Goal: Task Accomplishment & Management: Use online tool/utility

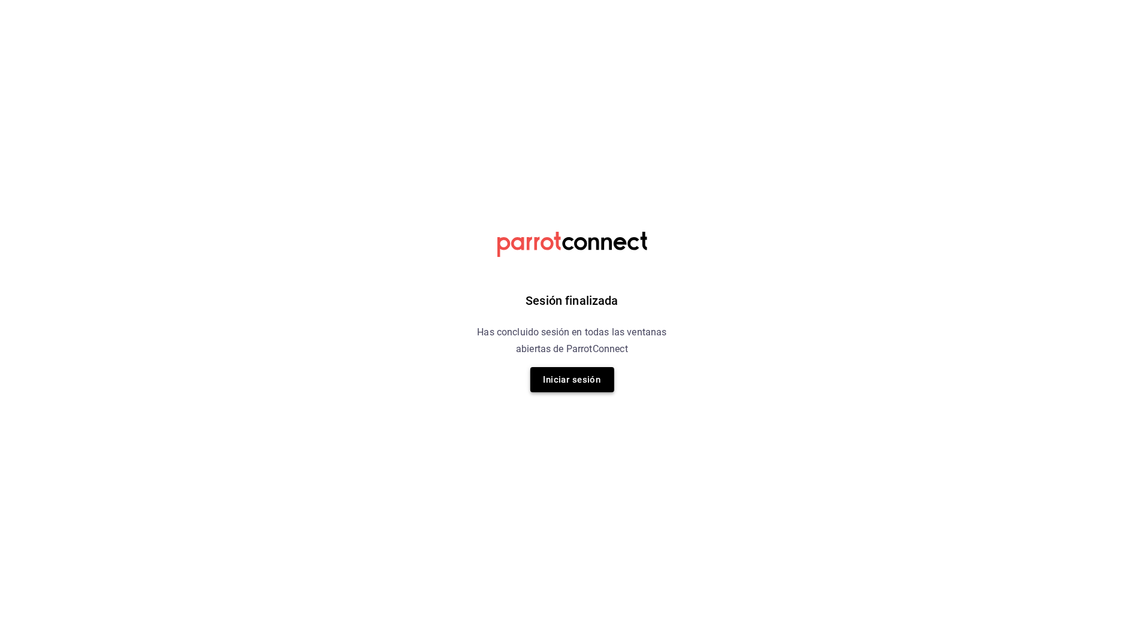
click at [602, 383] on button "Iniciar sesión" at bounding box center [572, 379] width 84 height 25
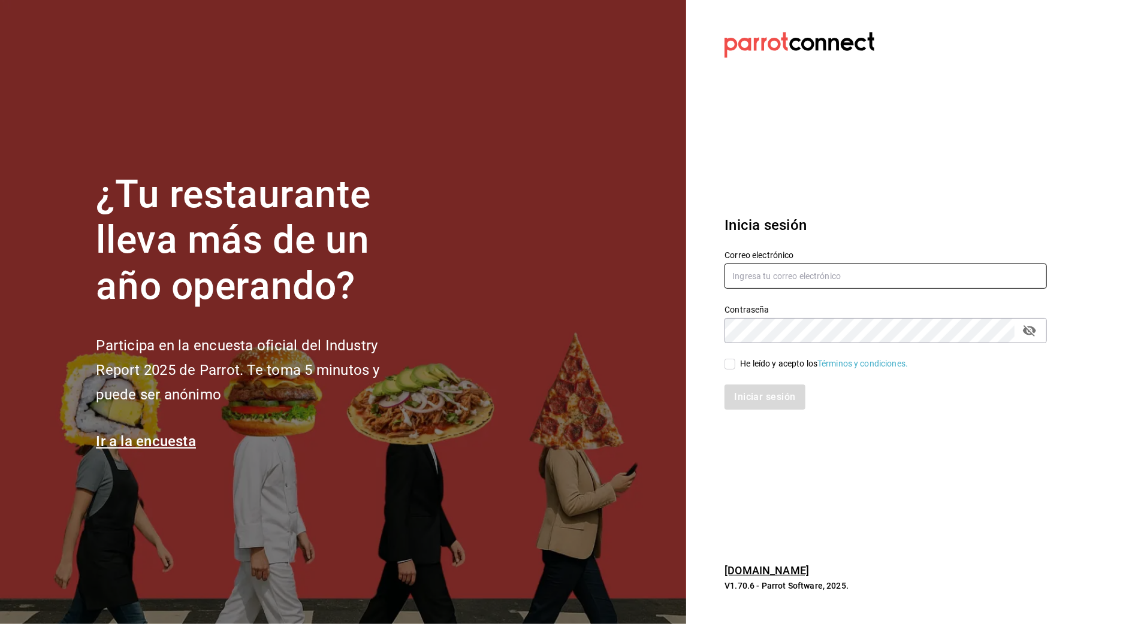
type input "arf941012@gmail.com"
click at [745, 359] on div "He leído y acepto los Términos y condiciones." at bounding box center [824, 364] width 168 height 13
click at [735, 359] on input "He leído y acepto los Términos y condiciones." at bounding box center [729, 364] width 11 height 11
checkbox input "true"
click at [739, 411] on div "Inicia sesión Correo electrónico arf941012@gmail.com Contraseña Contraseña He l…" at bounding box center [885, 312] width 322 height 225
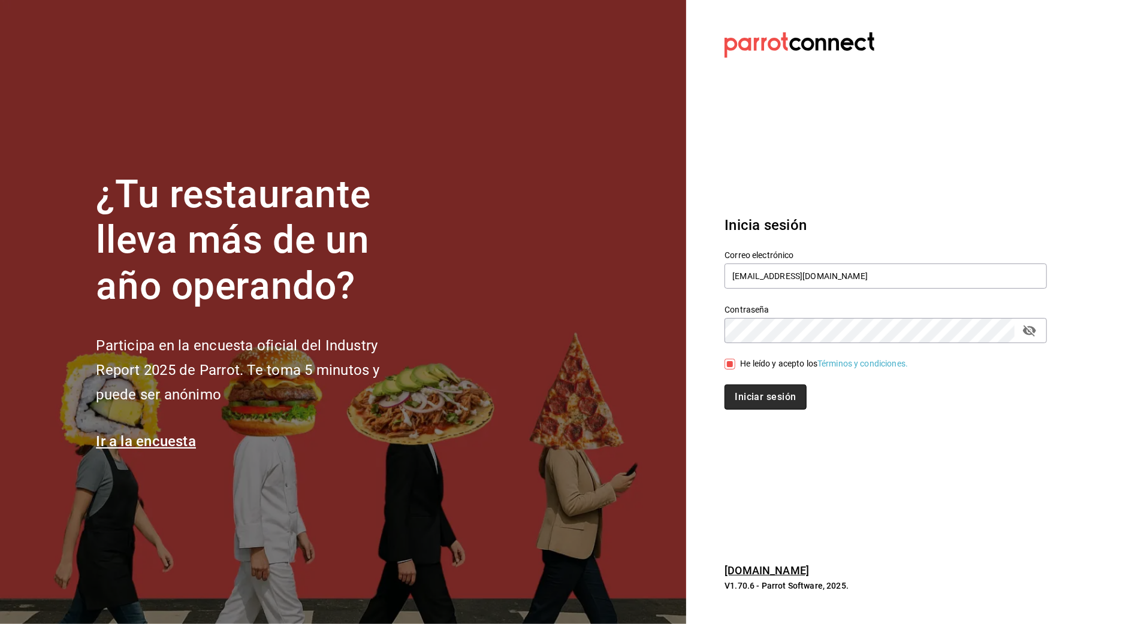
click at [764, 396] on button "Iniciar sesión" at bounding box center [764, 397] width 81 height 25
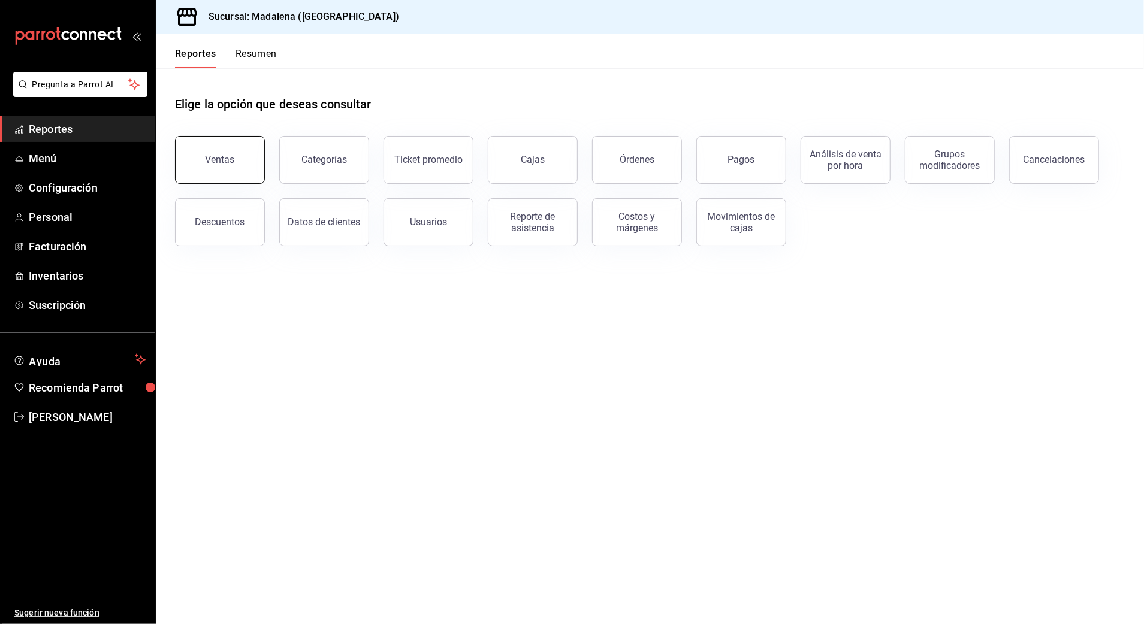
click at [228, 164] on div "Ventas" at bounding box center [219, 159] width 29 height 11
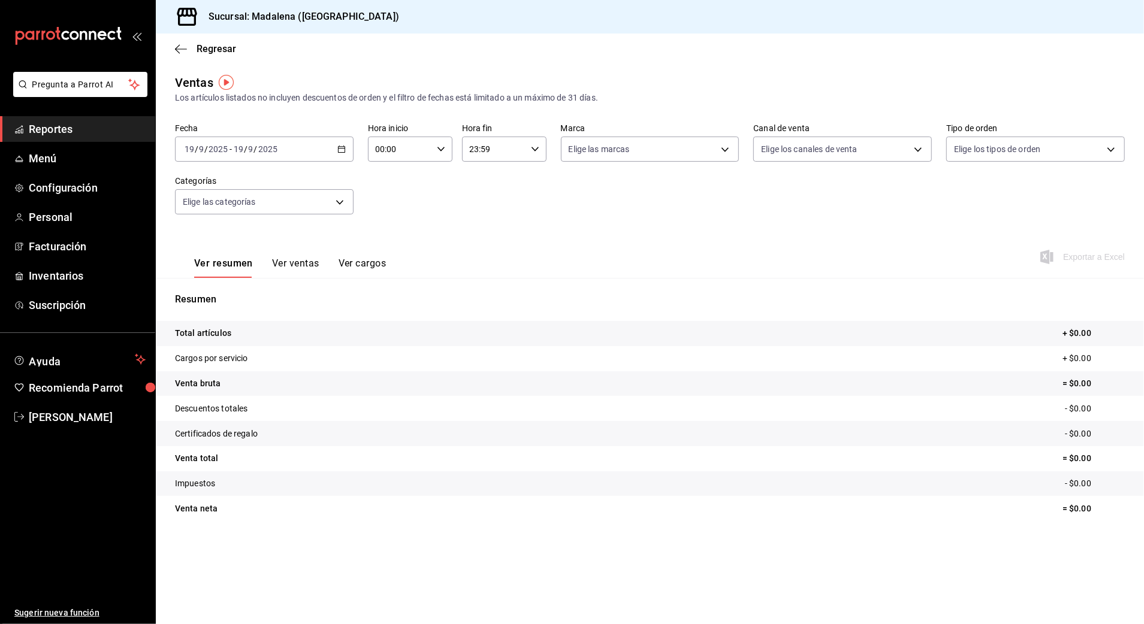
click at [337, 152] on icon "button" at bounding box center [341, 149] width 8 height 8
click at [252, 295] on span "Rango de fechas" at bounding box center [231, 293] width 93 height 13
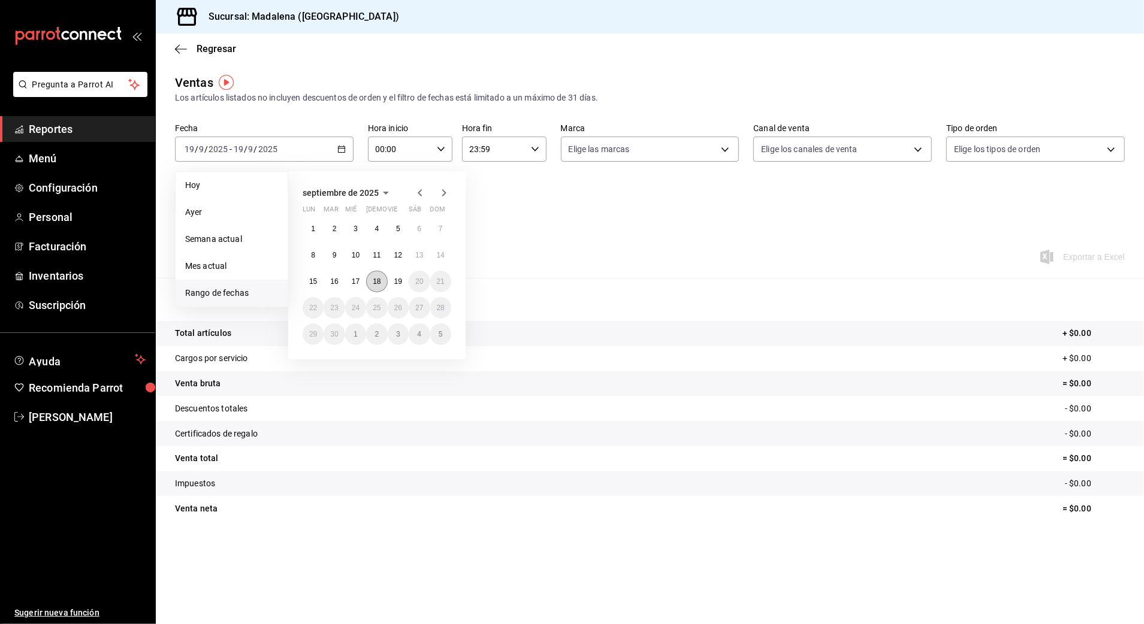
click at [376, 280] on abbr "18" at bounding box center [377, 281] width 8 height 8
click at [407, 281] on button "19" at bounding box center [398, 282] width 21 height 22
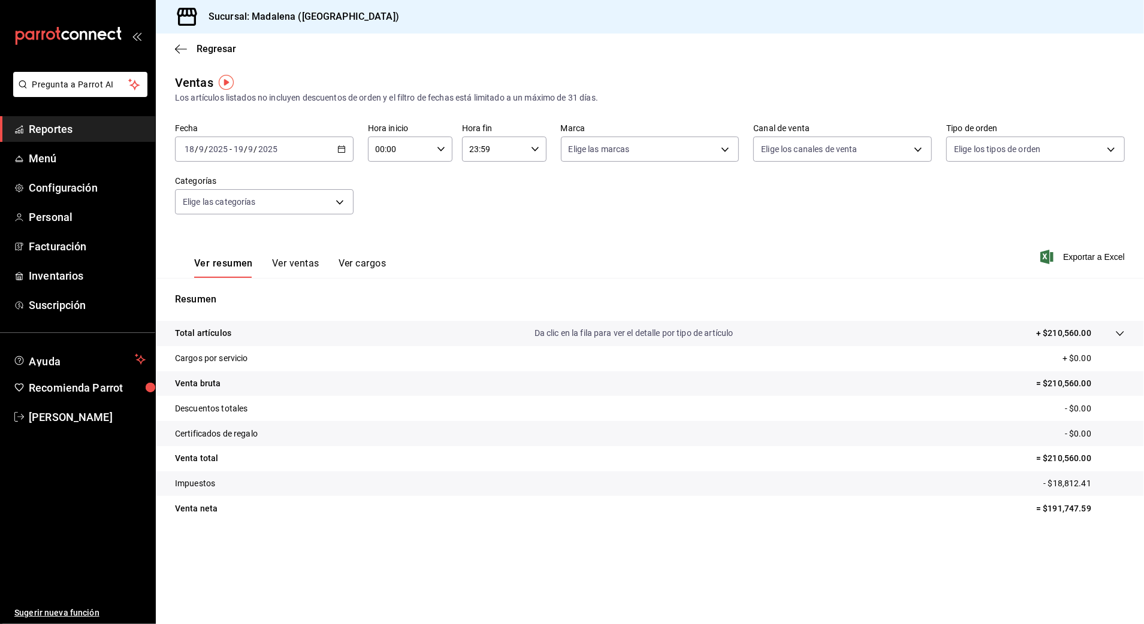
click at [422, 156] on input "00:00" at bounding box center [400, 149] width 64 height 24
click at [389, 230] on span "10" at bounding box center [388, 228] width 23 height 10
type input "10:00"
click at [509, 147] on div at bounding box center [572, 312] width 1144 height 624
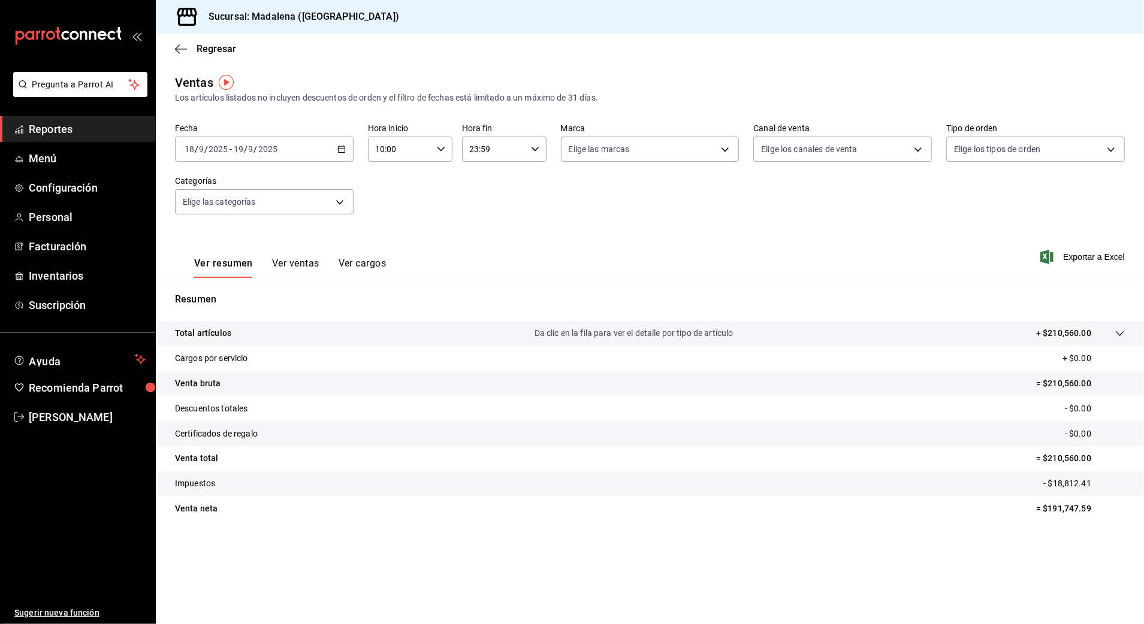
click at [501, 152] on input "23:59" at bounding box center [494, 149] width 64 height 24
click at [477, 232] on span "03" at bounding box center [482, 231] width 23 height 10
type input "03:59"
click at [995, 257] on div at bounding box center [572, 312] width 1144 height 624
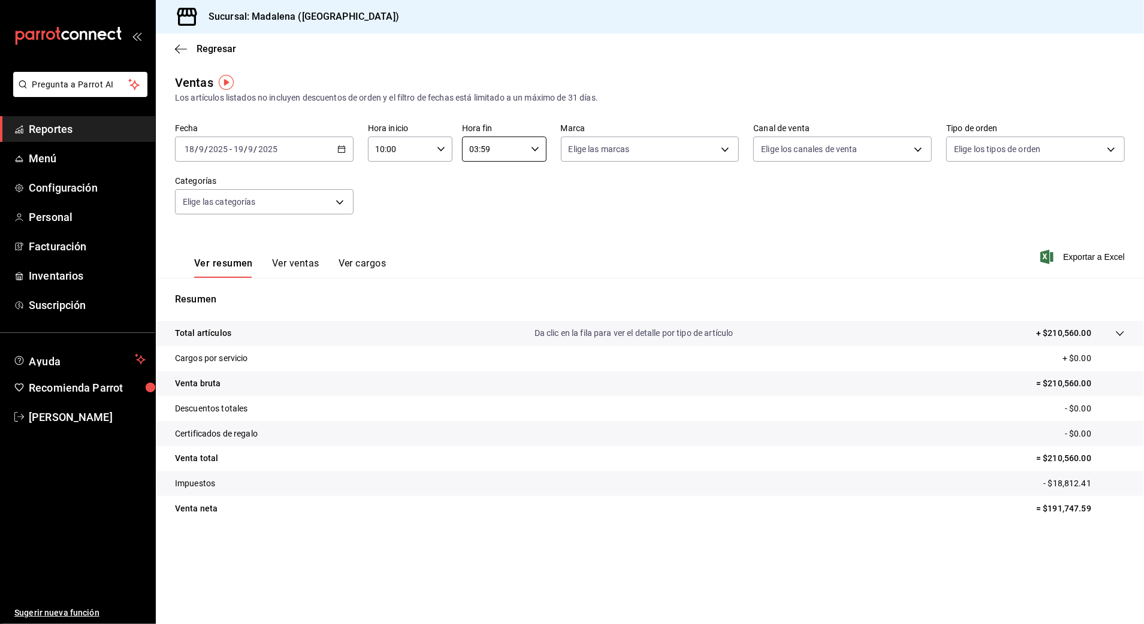
click at [789, 234] on div "Ver resumen Ver ventas Ver cargos Exportar a Excel" at bounding box center [650, 253] width 988 height 49
click at [181, 50] on icon "button" at bounding box center [181, 49] width 12 height 11
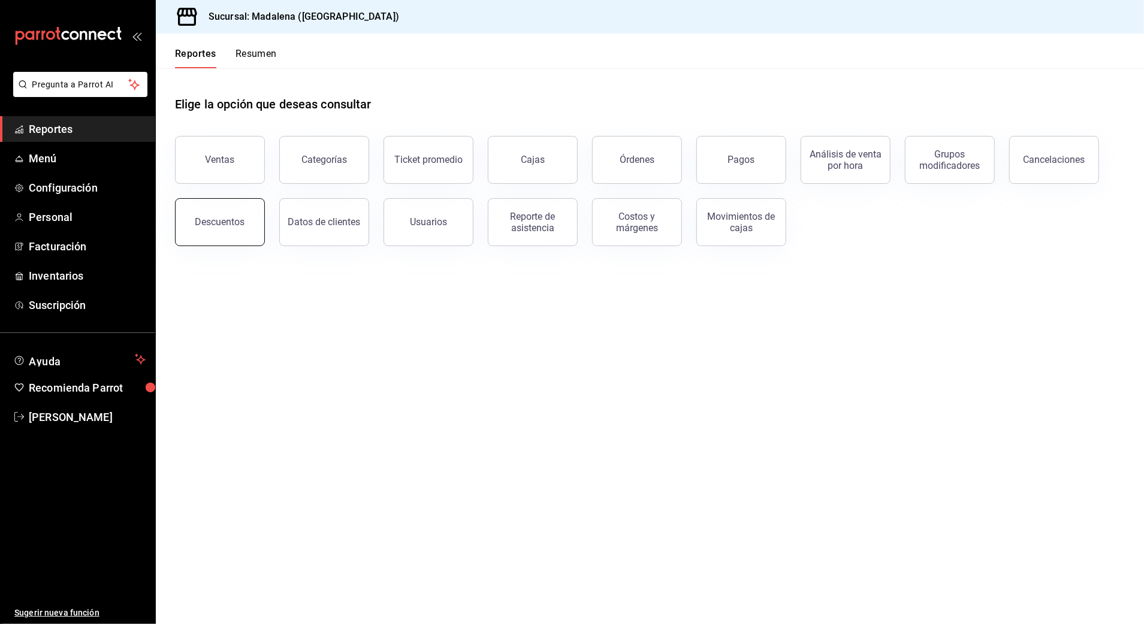
click at [237, 231] on button "Descuentos" at bounding box center [220, 222] width 90 height 48
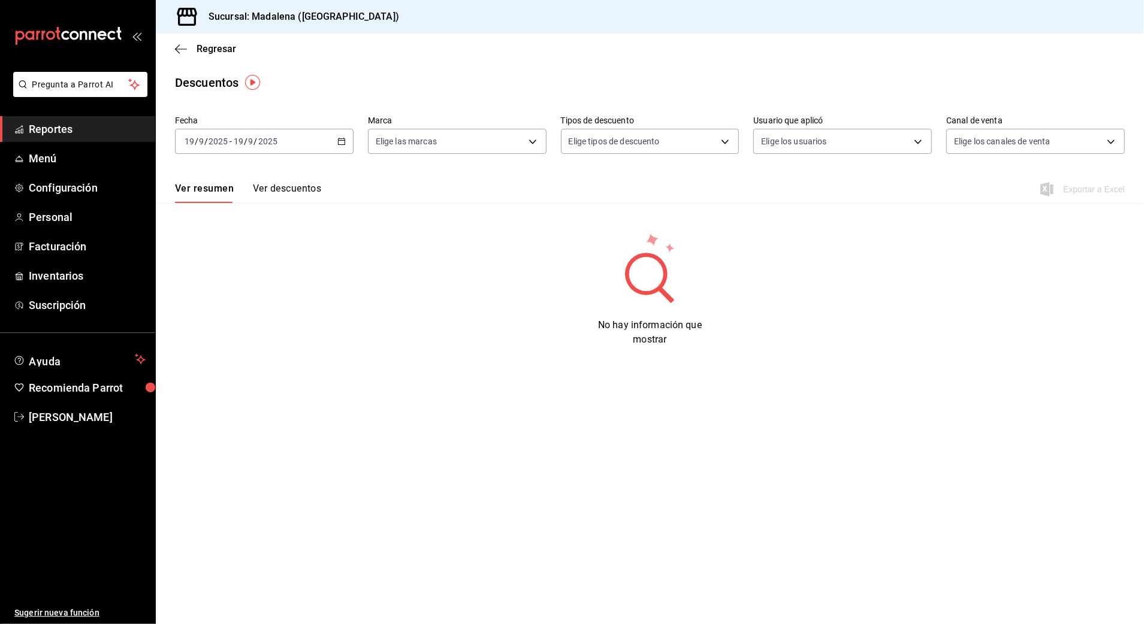
click at [313, 140] on div "[DATE] [DATE] - [DATE] [DATE]" at bounding box center [264, 141] width 179 height 25
click at [214, 322] on li "Rango de fechas" at bounding box center [232, 312] width 112 height 27
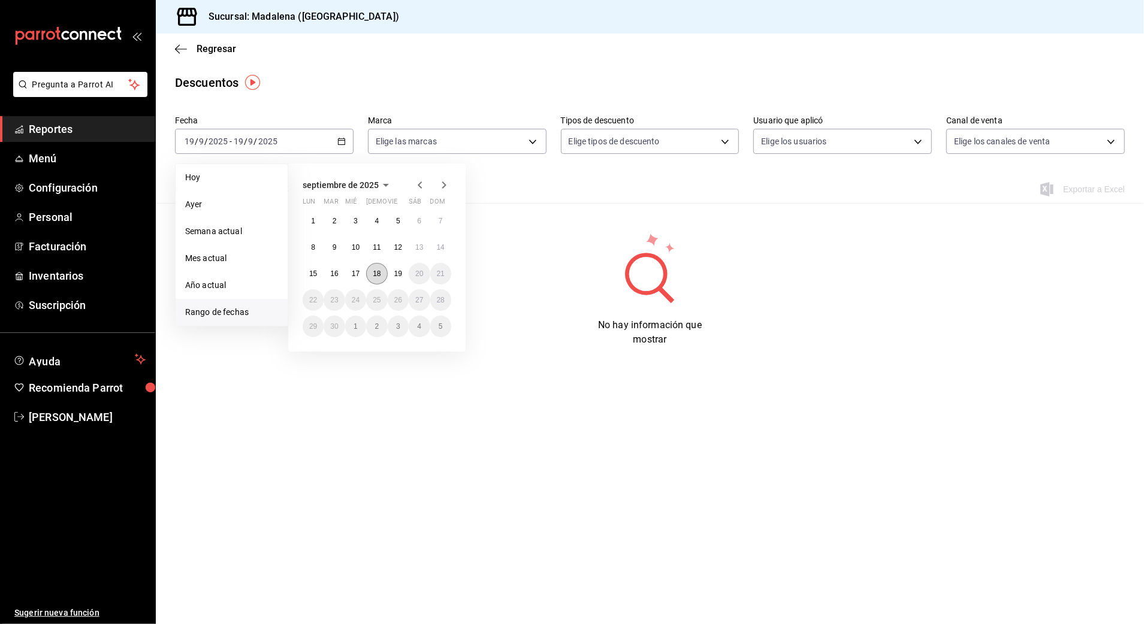
click at [376, 271] on abbr "18" at bounding box center [377, 274] width 8 height 8
click at [396, 271] on abbr "19" at bounding box center [398, 274] width 8 height 8
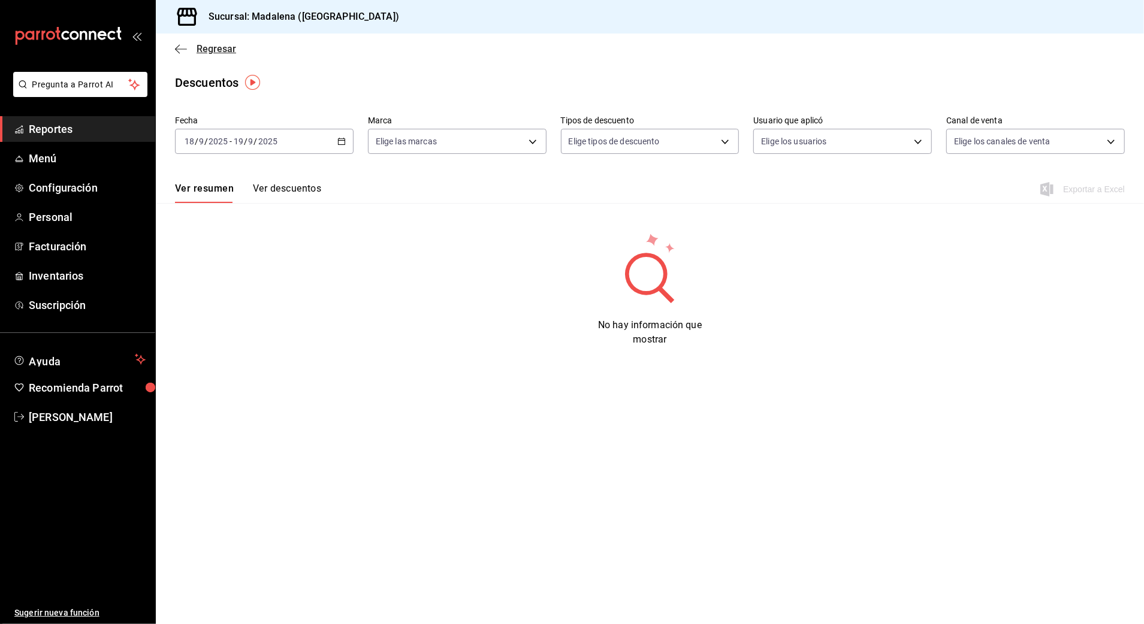
click at [223, 49] on span "Regresar" at bounding box center [217, 48] width 40 height 11
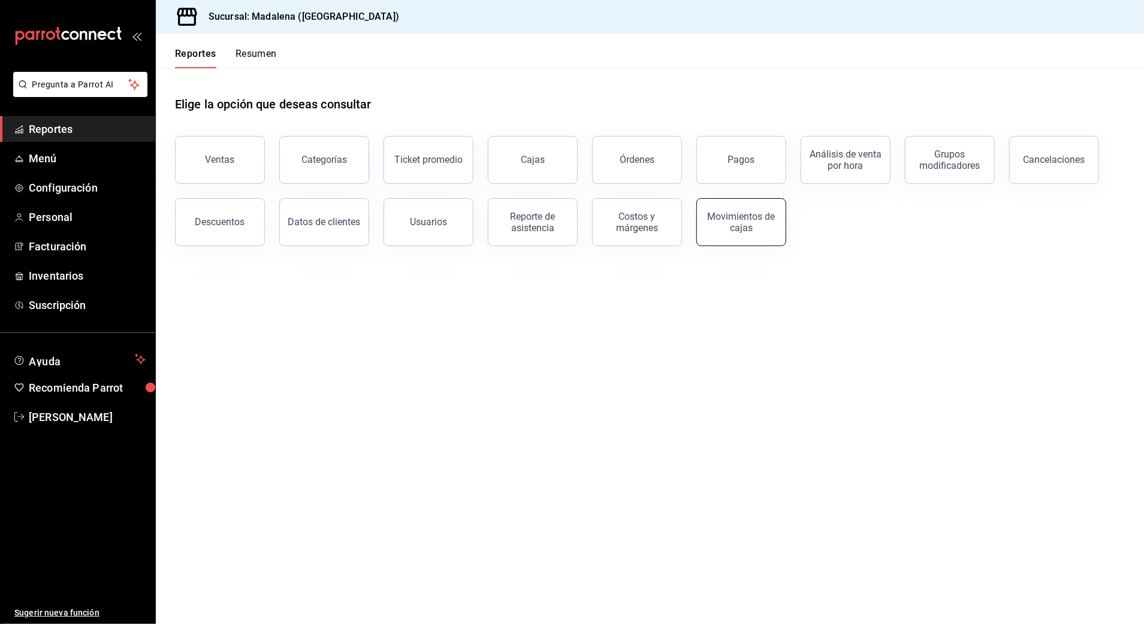
click at [767, 220] on div "Movimientos de cajas" at bounding box center [741, 222] width 74 height 23
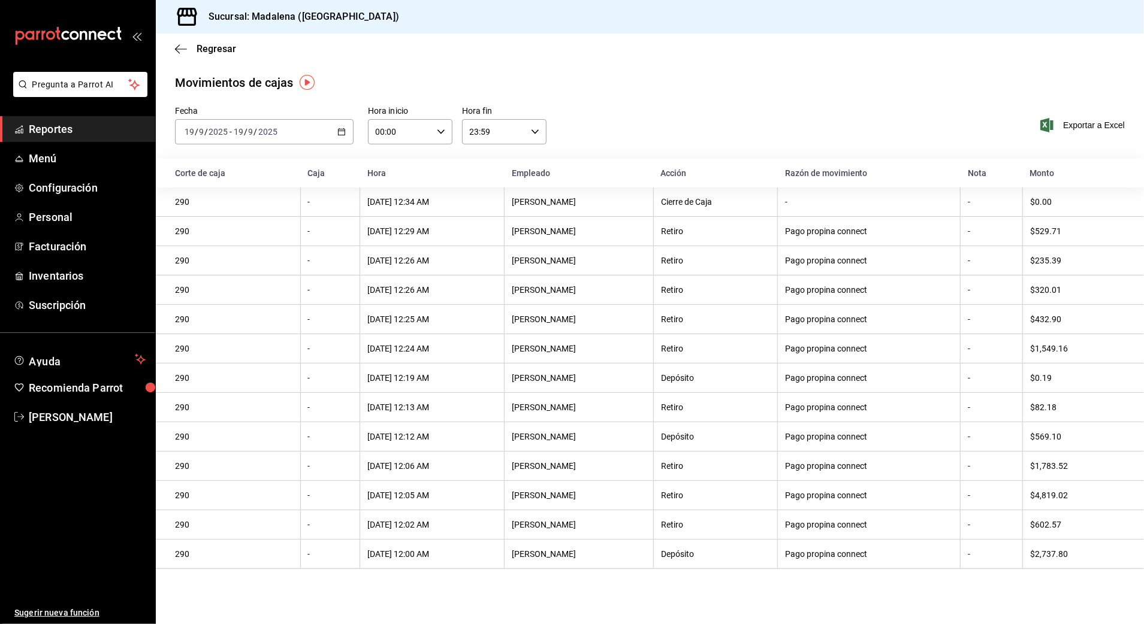
click at [333, 123] on div "[DATE] [DATE] - [DATE] [DATE]" at bounding box center [264, 131] width 179 height 25
click at [244, 300] on span "Rango de fechas" at bounding box center [231, 303] width 93 height 13
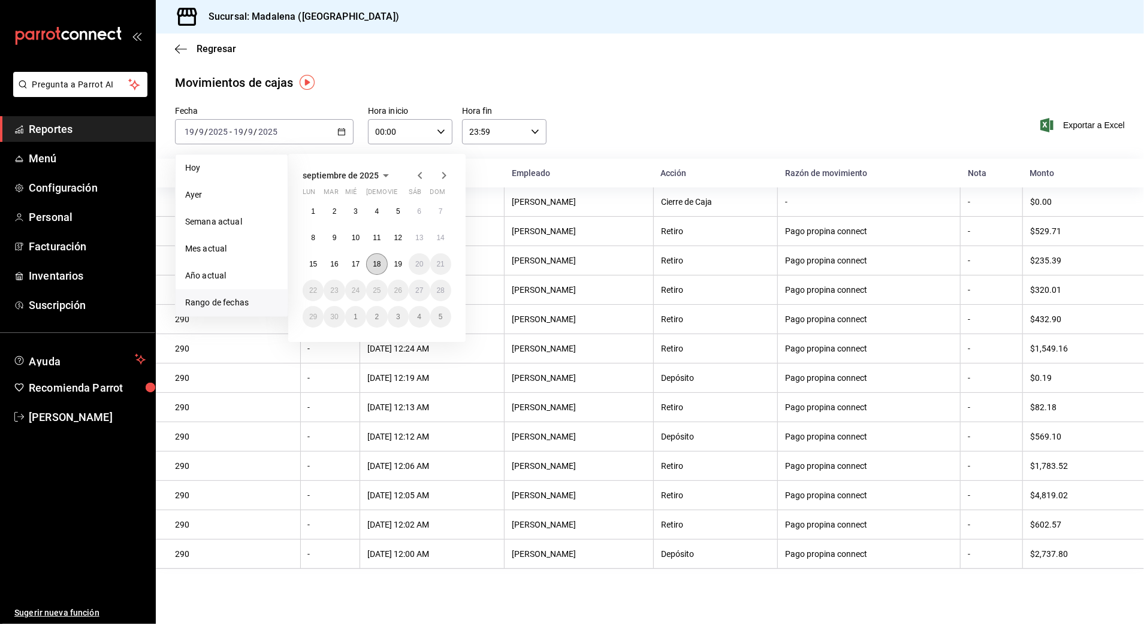
click at [381, 262] on button "18" at bounding box center [376, 264] width 21 height 22
click at [408, 259] on button "19" at bounding box center [398, 264] width 21 height 22
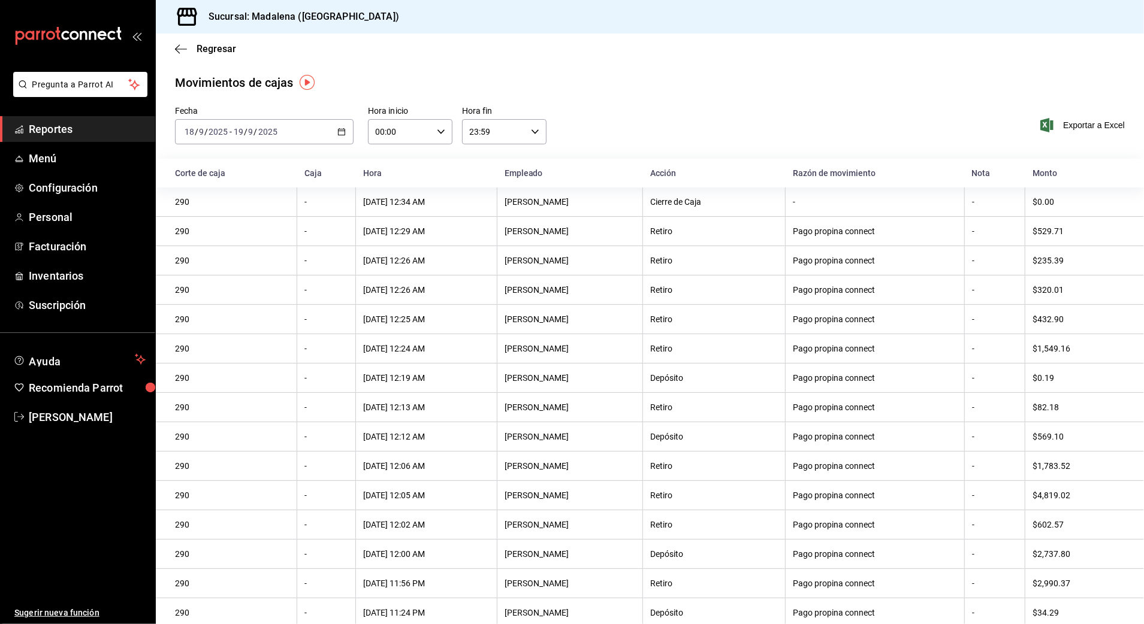
click at [410, 127] on input "00:00" at bounding box center [400, 132] width 64 height 24
click at [389, 210] on span "10" at bounding box center [386, 210] width 23 height 10
type input "10:00"
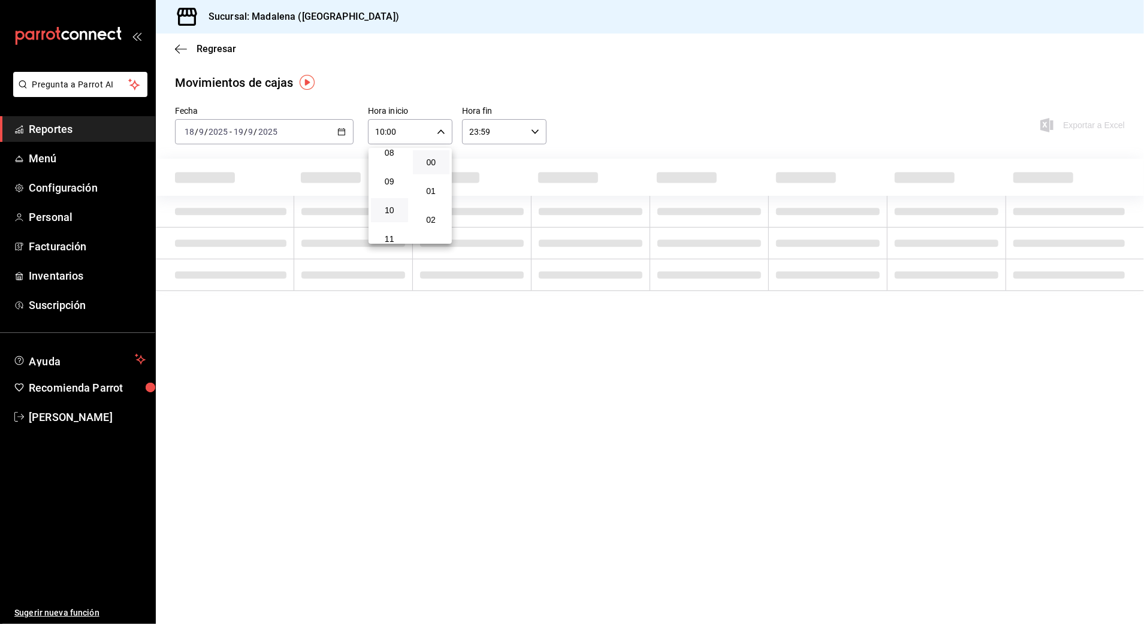
click at [482, 129] on div at bounding box center [572, 312] width 1144 height 624
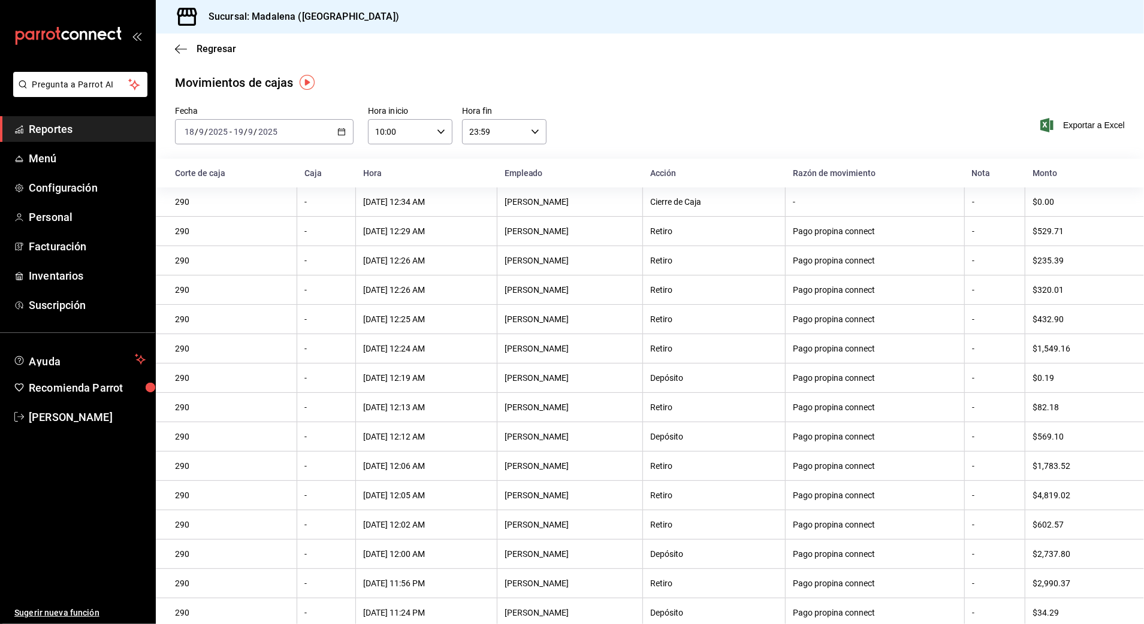
click at [489, 140] on input "23:59" at bounding box center [494, 132] width 64 height 24
click at [477, 209] on span "03" at bounding box center [479, 214] width 23 height 10
type input "03:59"
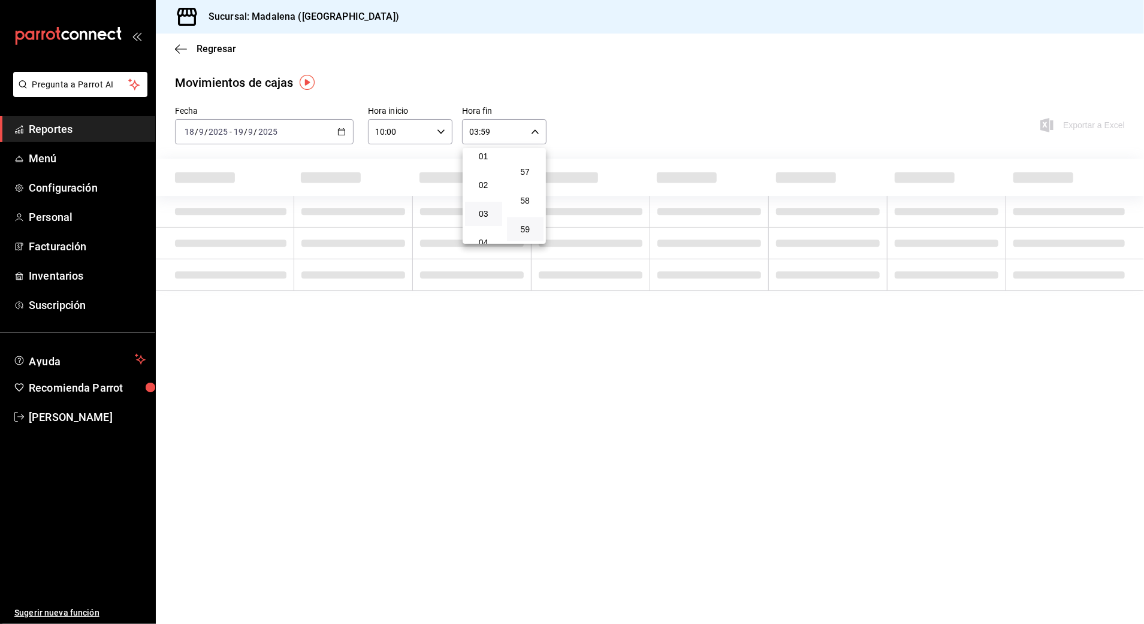
click at [653, 125] on div at bounding box center [572, 312] width 1144 height 624
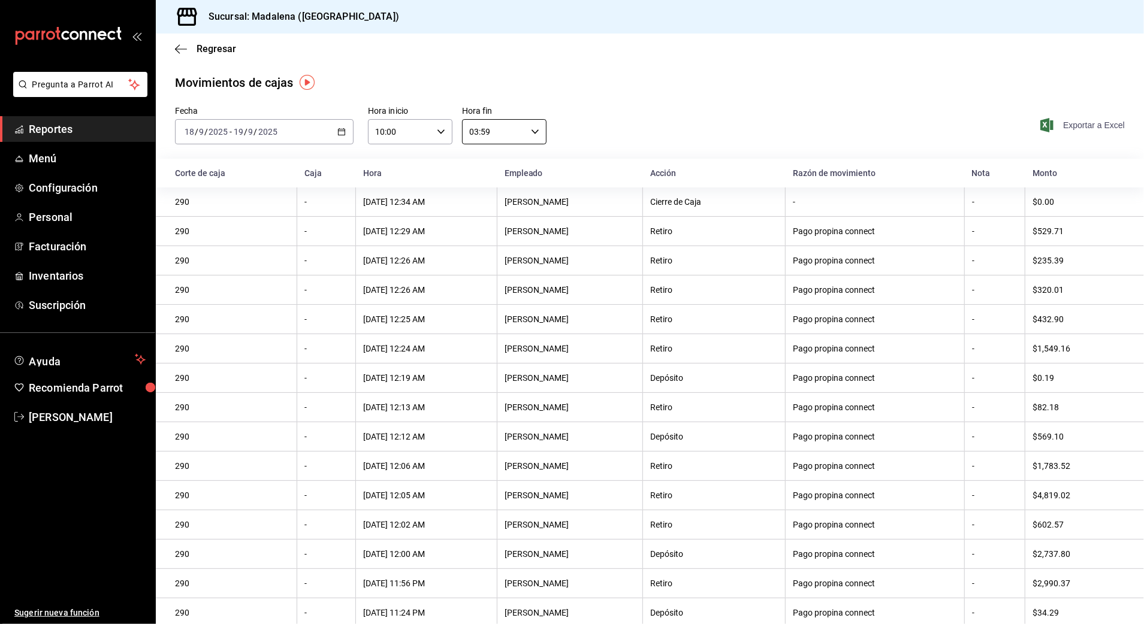
click at [1064, 128] on span "Exportar a Excel" at bounding box center [1083, 125] width 82 height 14
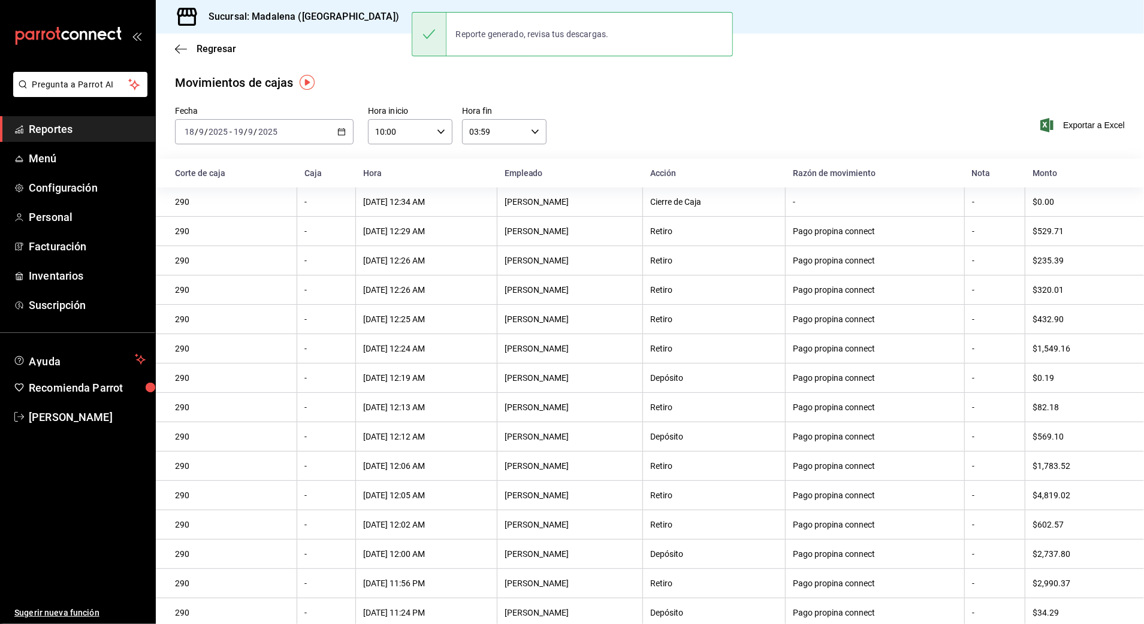
drag, startPoint x: 672, startPoint y: 133, endPoint x: 700, endPoint y: 152, distance: 34.2
click at [671, 133] on div "Fecha [DATE] [DATE] - [DATE] [DATE] Hora inicio 10:00 Hora inicio Hora fin 03:5…" at bounding box center [650, 132] width 988 height 53
click at [207, 54] on div "Regresar" at bounding box center [650, 49] width 988 height 31
click at [212, 47] on span "Regresar" at bounding box center [217, 48] width 40 height 11
